Goal: Information Seeking & Learning: Learn about a topic

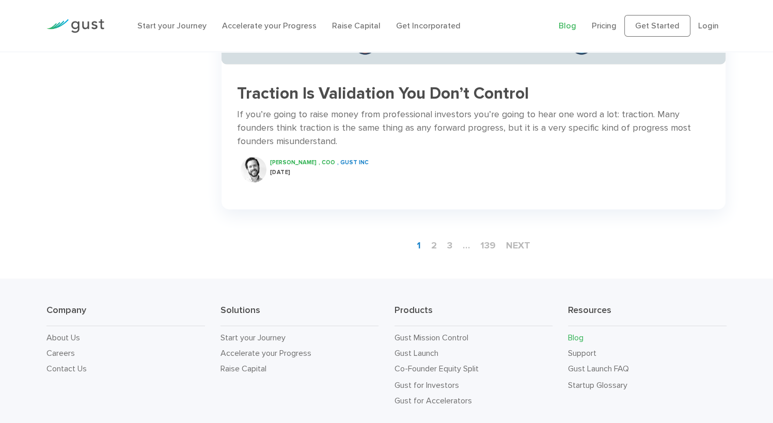
scroll to position [1600, 0]
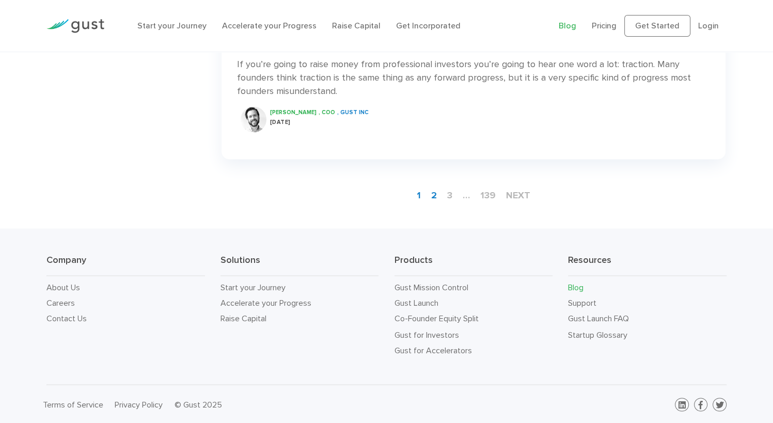
click at [427, 205] on link "2" at bounding box center [434, 195] width 14 height 19
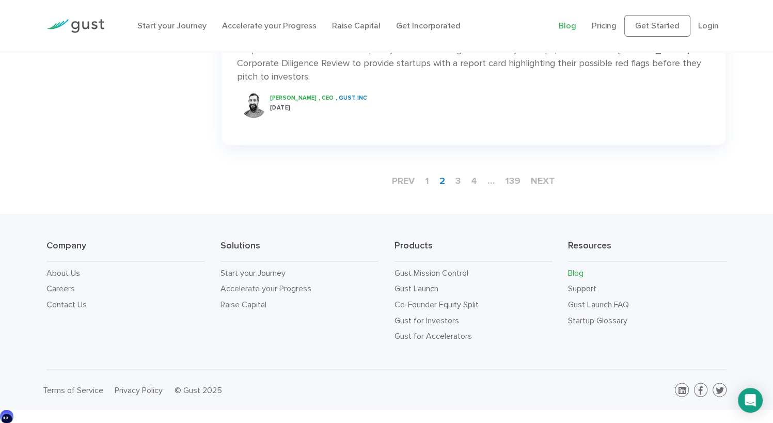
scroll to position [1652, 0]
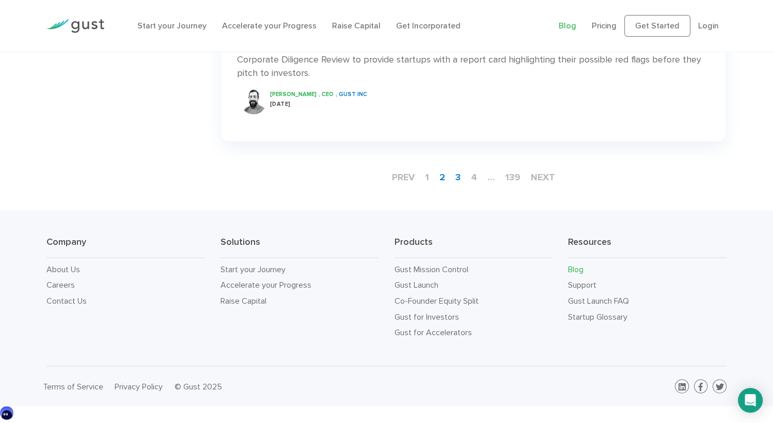
click at [451, 179] on link "3" at bounding box center [457, 177] width 13 height 19
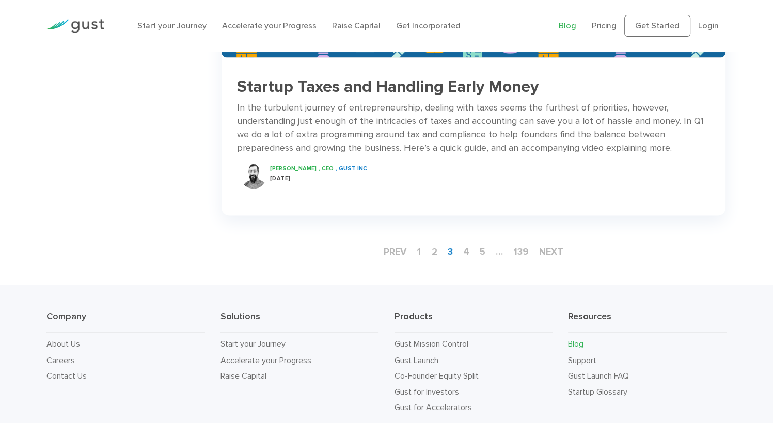
scroll to position [1703, 0]
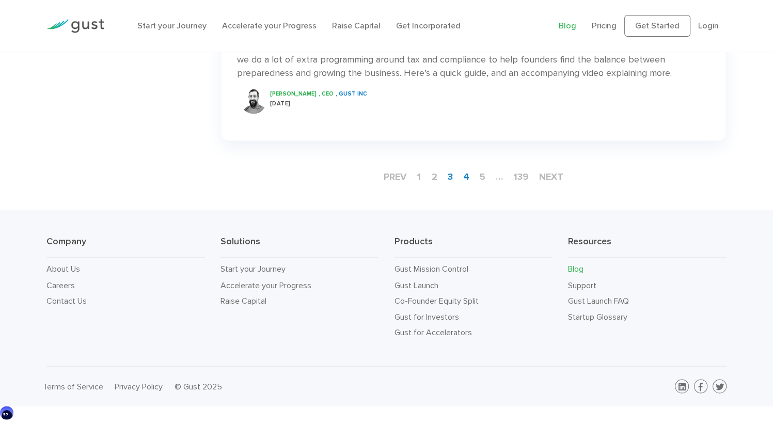
click at [458, 167] on link "4" at bounding box center [465, 176] width 14 height 19
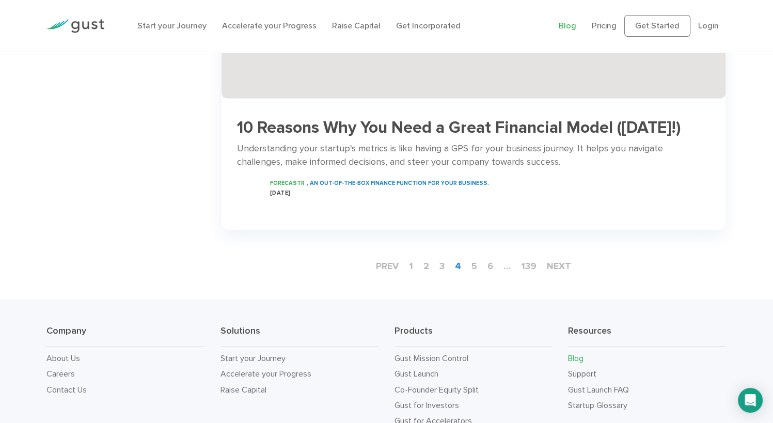
scroll to position [1648, 0]
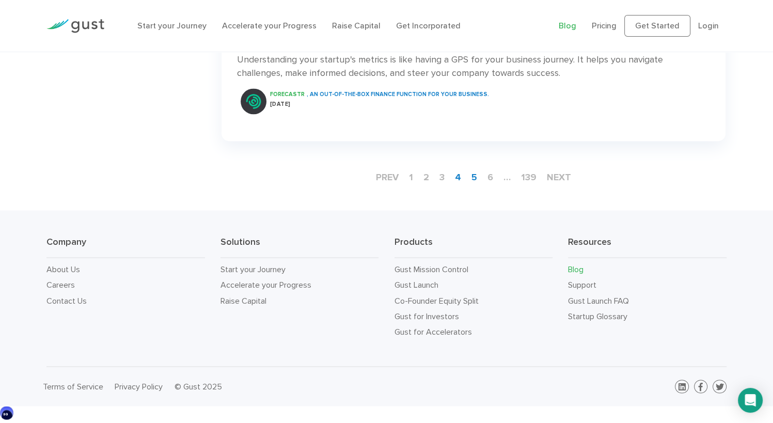
click at [467, 168] on link "5" at bounding box center [474, 177] width 14 height 19
